Goal: Information Seeking & Learning: Check status

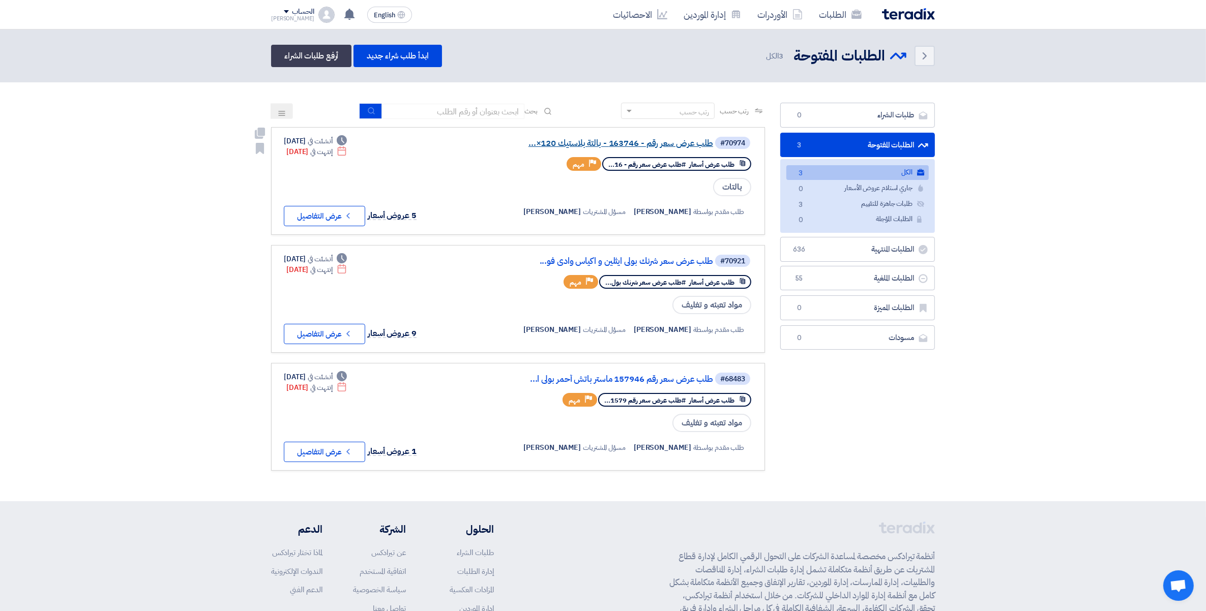
click at [650, 144] on link "طلب عرض سعر رقم - 163746 - بالتة بلاستيك 120×..." at bounding box center [610, 143] width 203 height 9
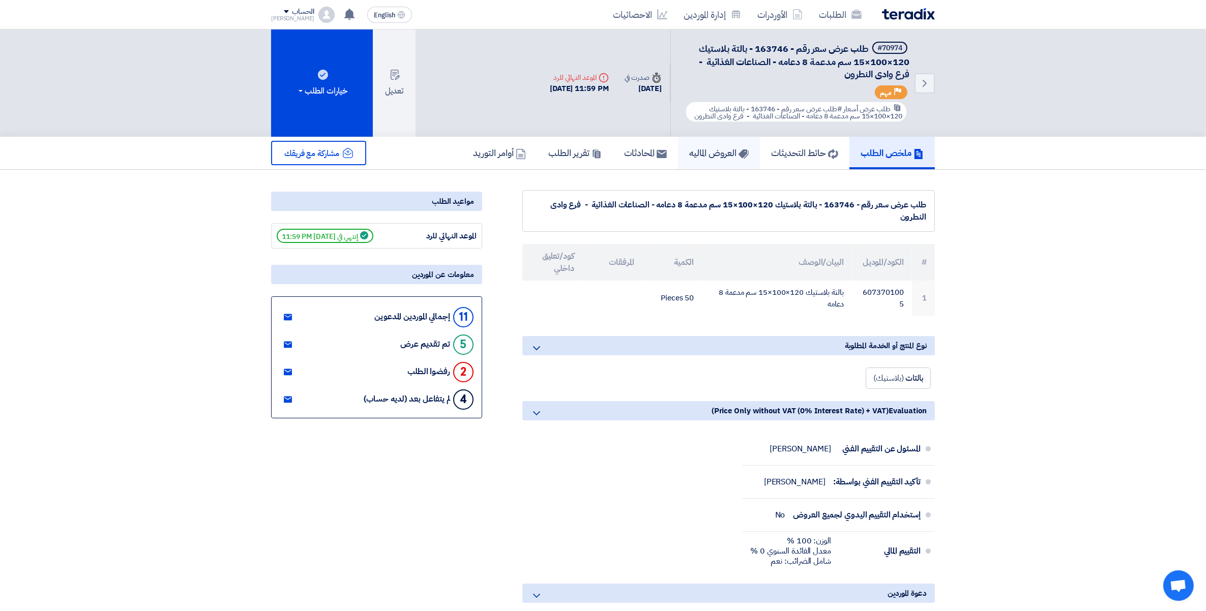
click at [726, 149] on h5 "العروض الماليه" at bounding box center [718, 153] width 59 height 12
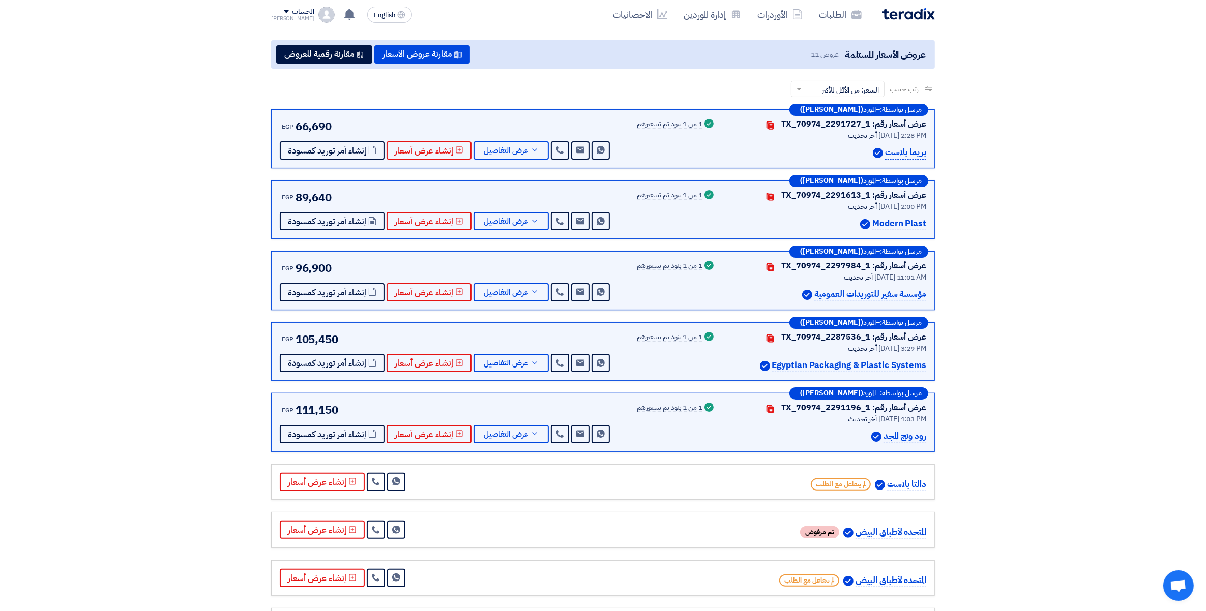
scroll to position [127, 0]
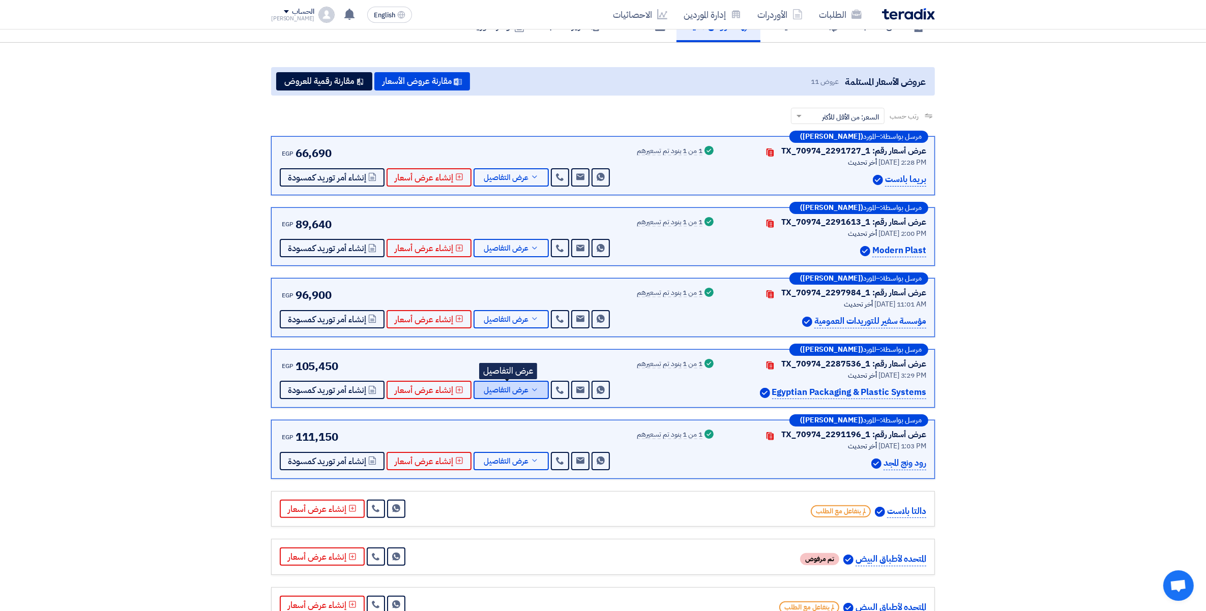
click at [530, 388] on icon at bounding box center [534, 390] width 8 height 8
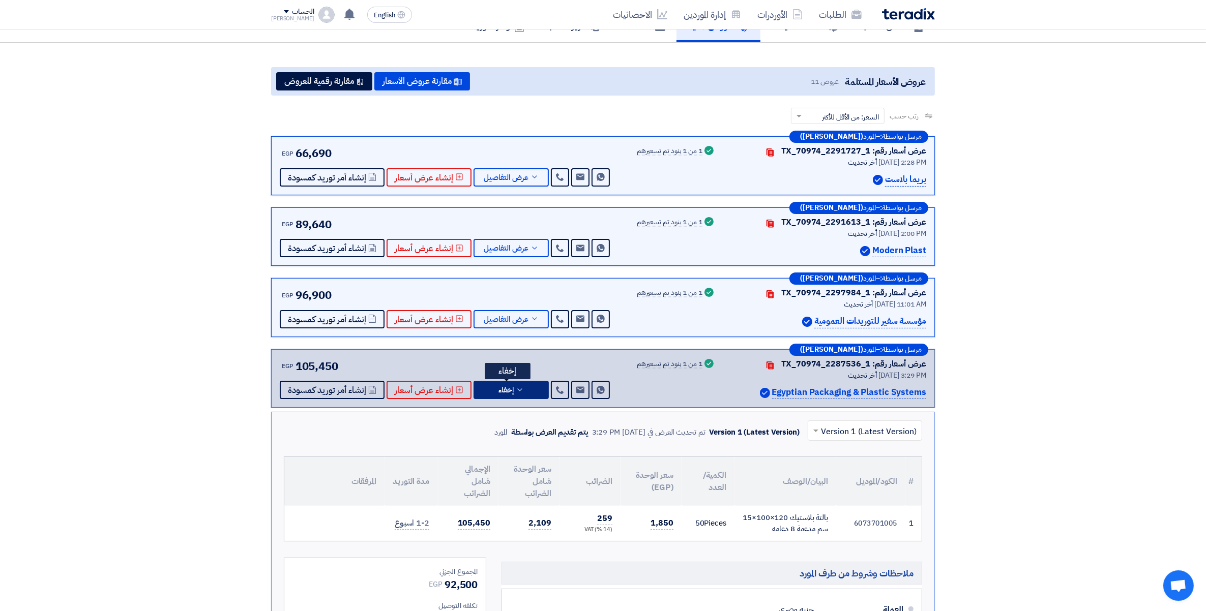
click at [529, 388] on button "إخفاء" at bounding box center [510, 390] width 75 height 18
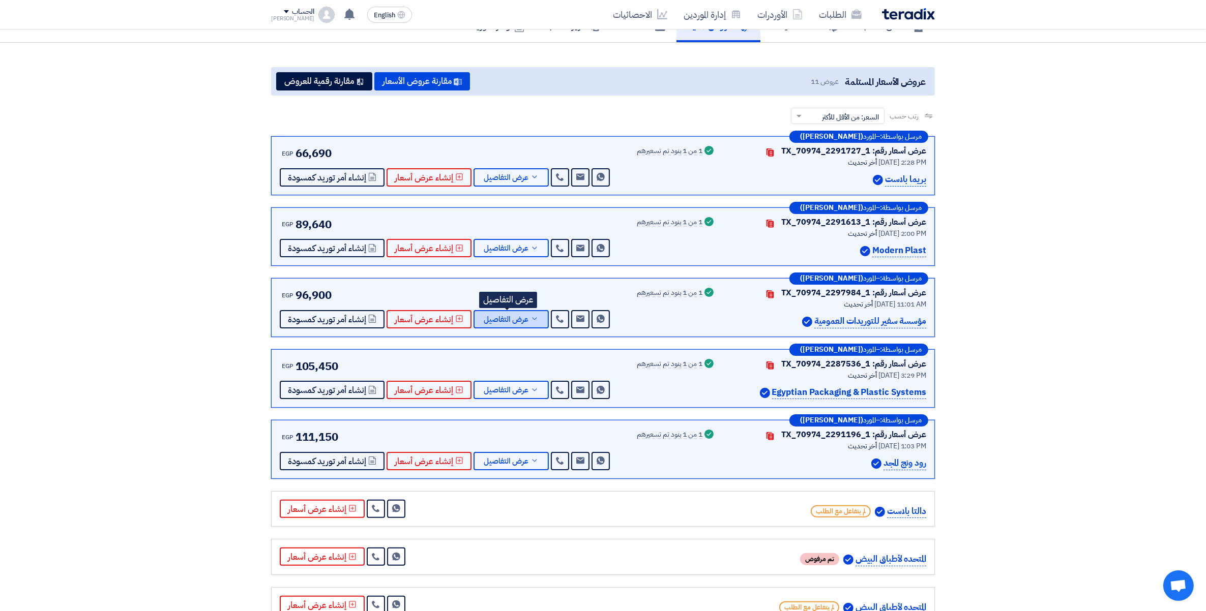
click at [535, 324] on button "عرض التفاصيل" at bounding box center [510, 319] width 75 height 18
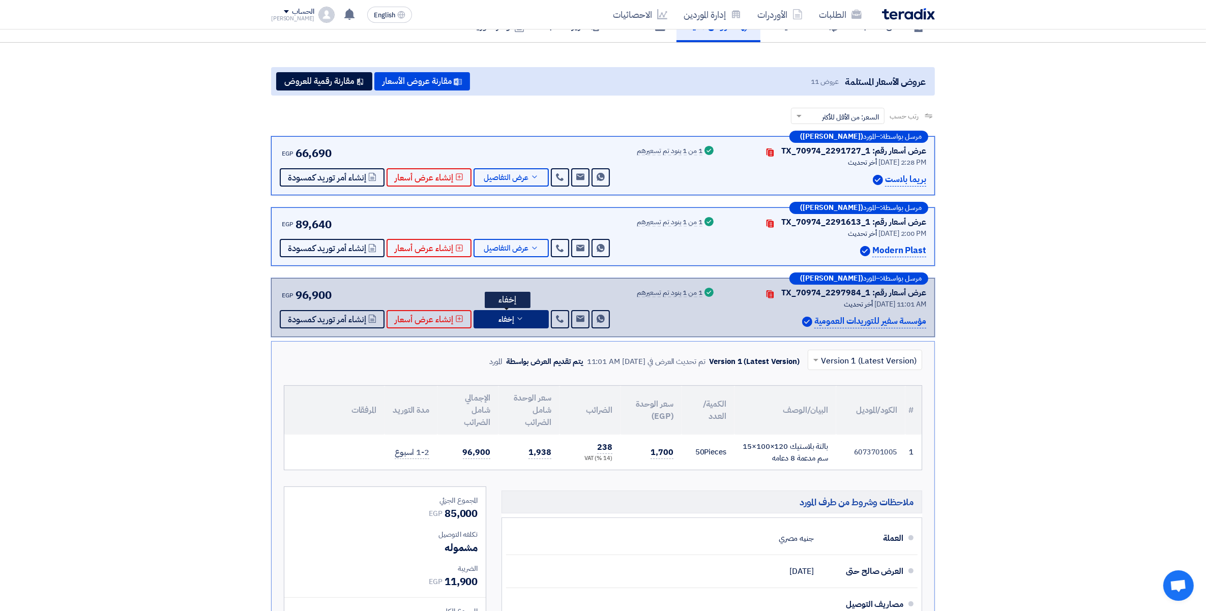
click at [535, 324] on button "إخفاء" at bounding box center [510, 319] width 75 height 18
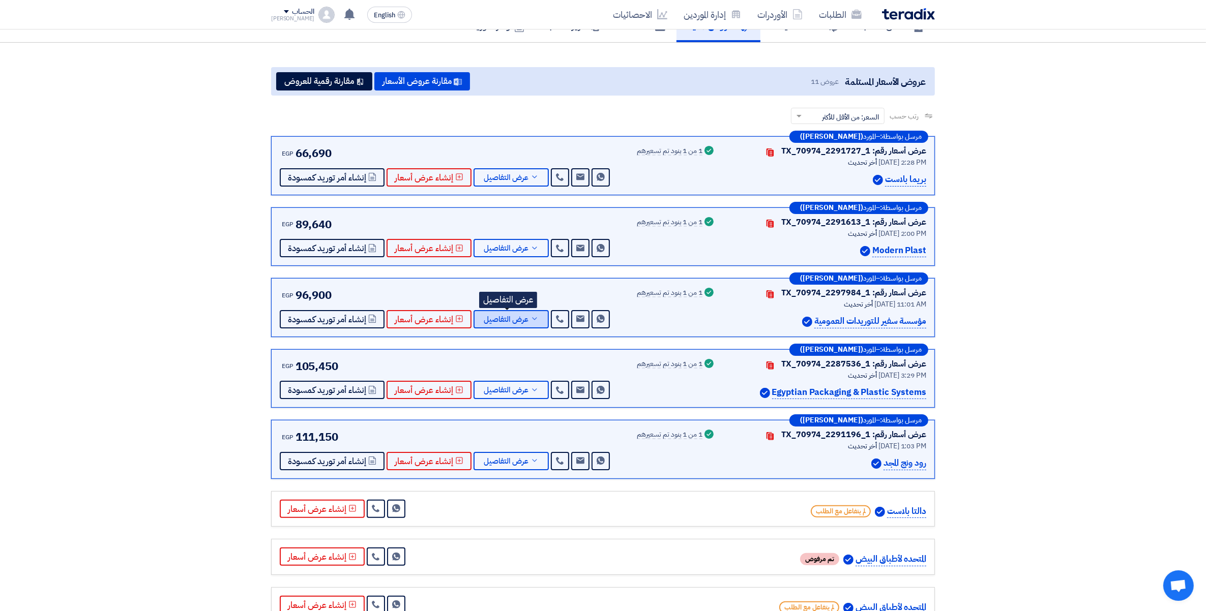
click at [530, 318] on icon at bounding box center [534, 319] width 8 height 8
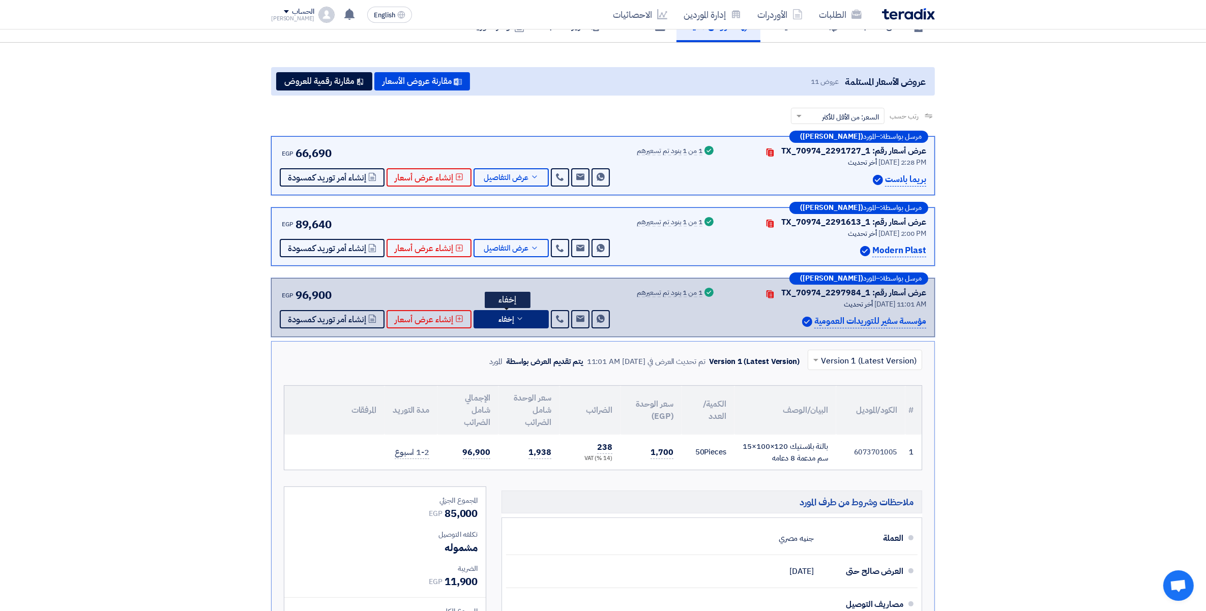
click at [527, 318] on button "إخفاء" at bounding box center [510, 319] width 75 height 18
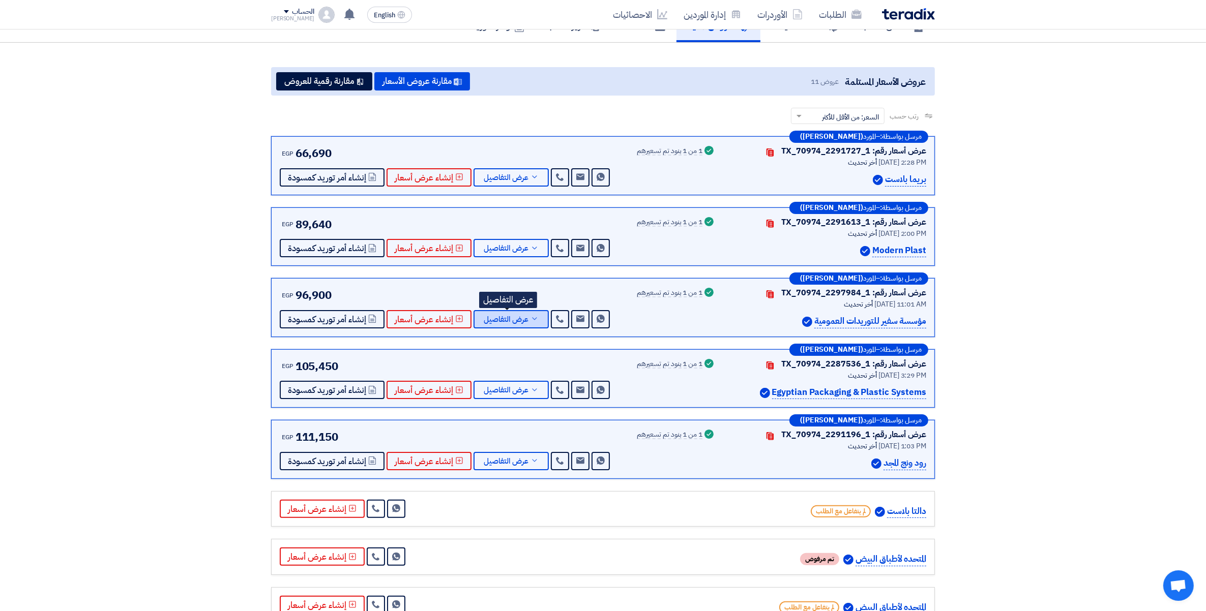
click at [523, 316] on span "عرض التفاصيل" at bounding box center [506, 320] width 45 height 8
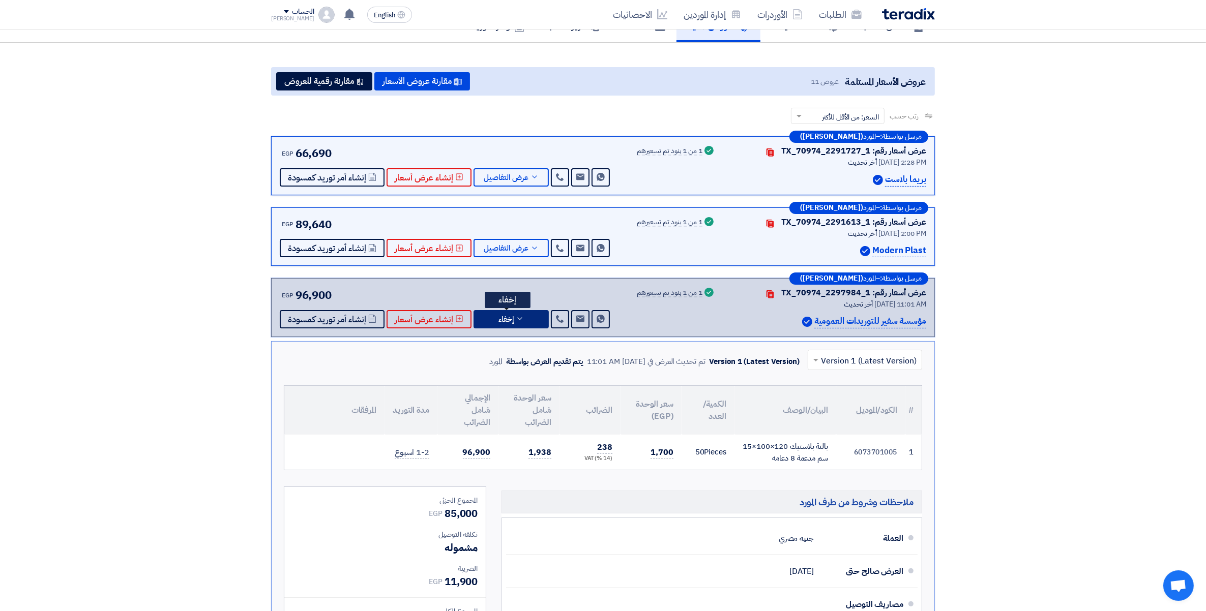
click at [520, 318] on icon at bounding box center [520, 319] width 8 height 8
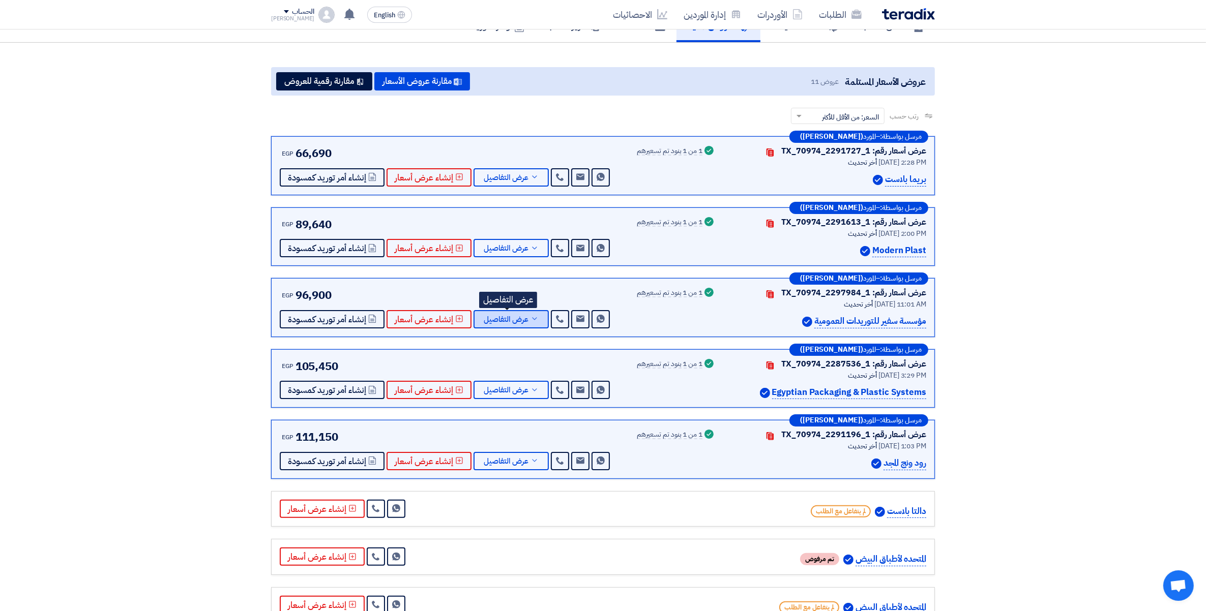
click at [522, 319] on span "عرض التفاصيل" at bounding box center [506, 320] width 45 height 8
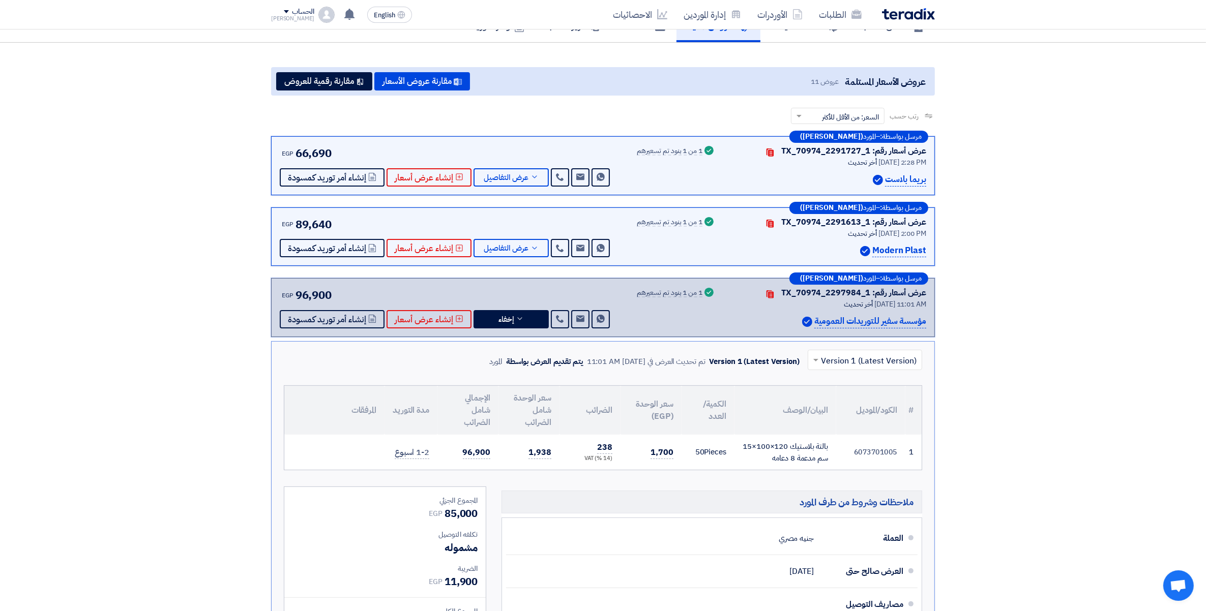
click at [869, 454] on td "6073701005" at bounding box center [870, 452] width 69 height 35
copy td "6073701005"
click at [514, 322] on button "إخفاء" at bounding box center [510, 319] width 75 height 18
